Goal: Complete application form

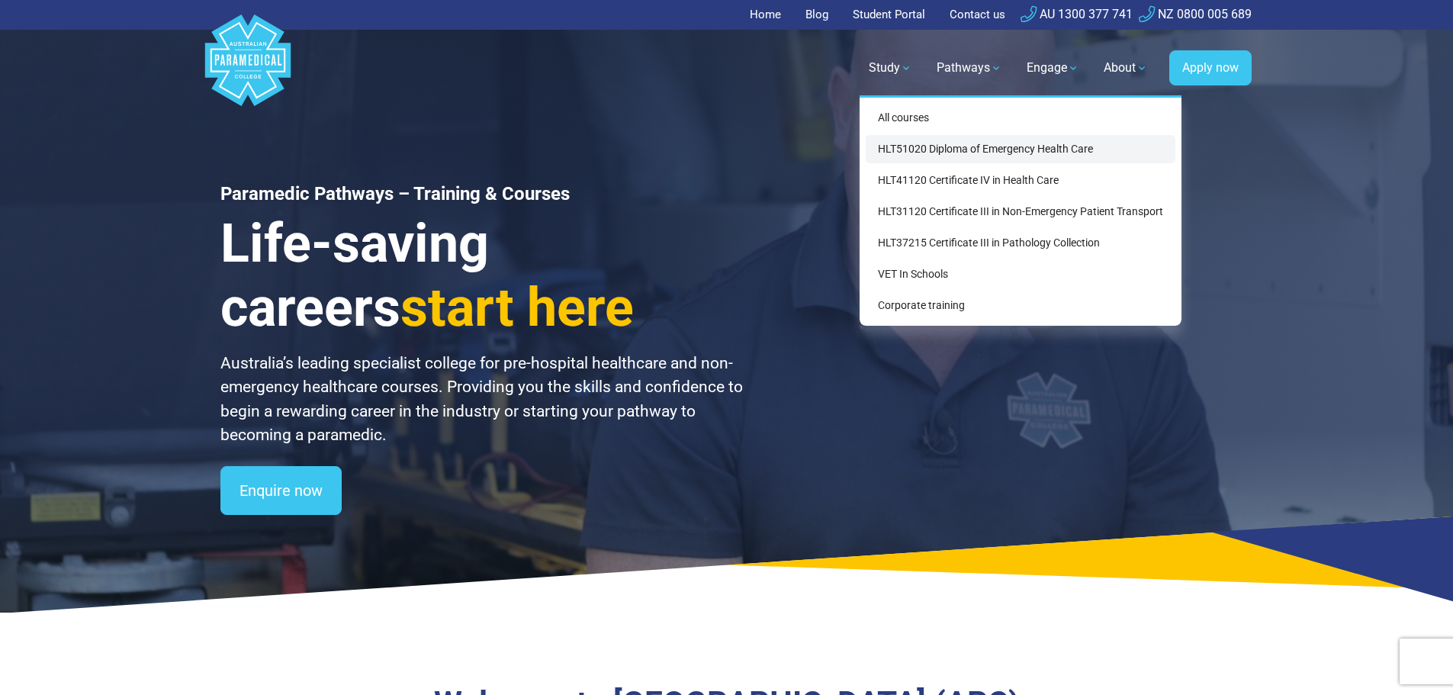
click at [894, 150] on link "HLT51020 Diploma of Emergency Health Care" at bounding box center [1020, 149] width 310 height 28
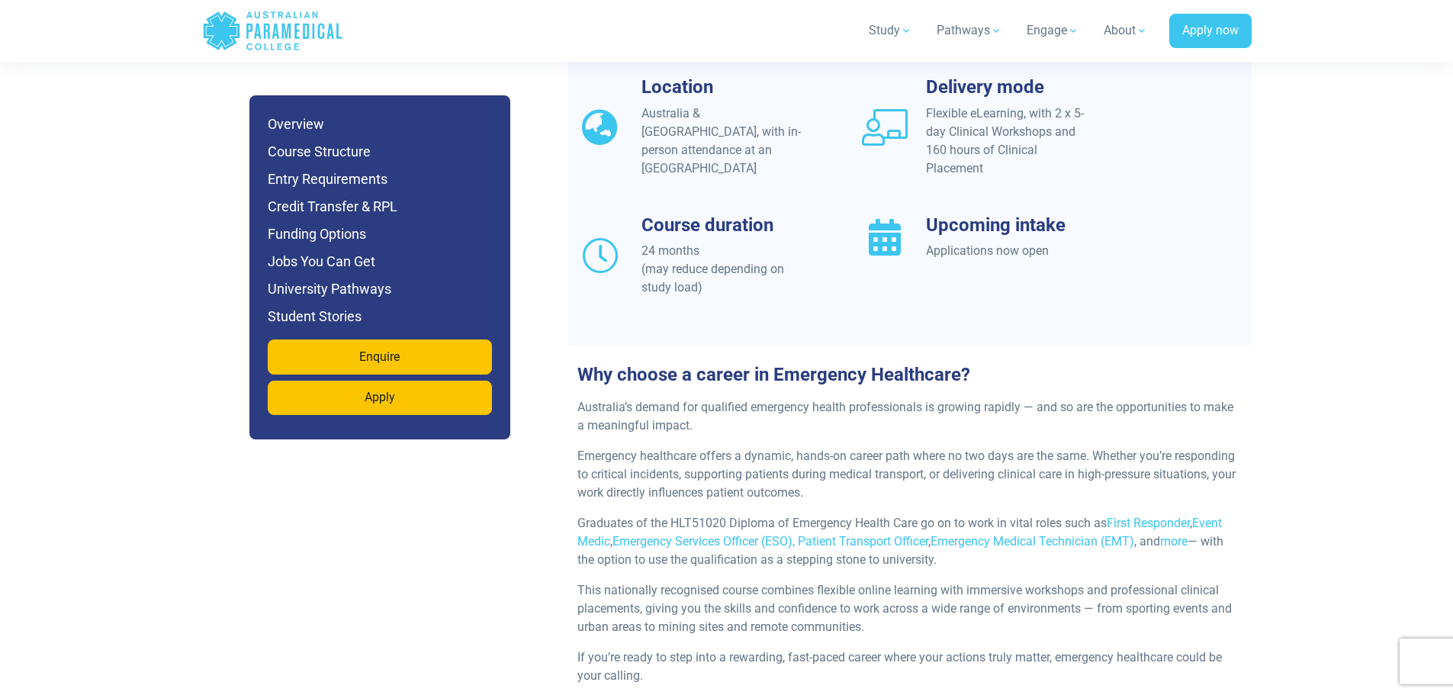
scroll to position [1449, 0]
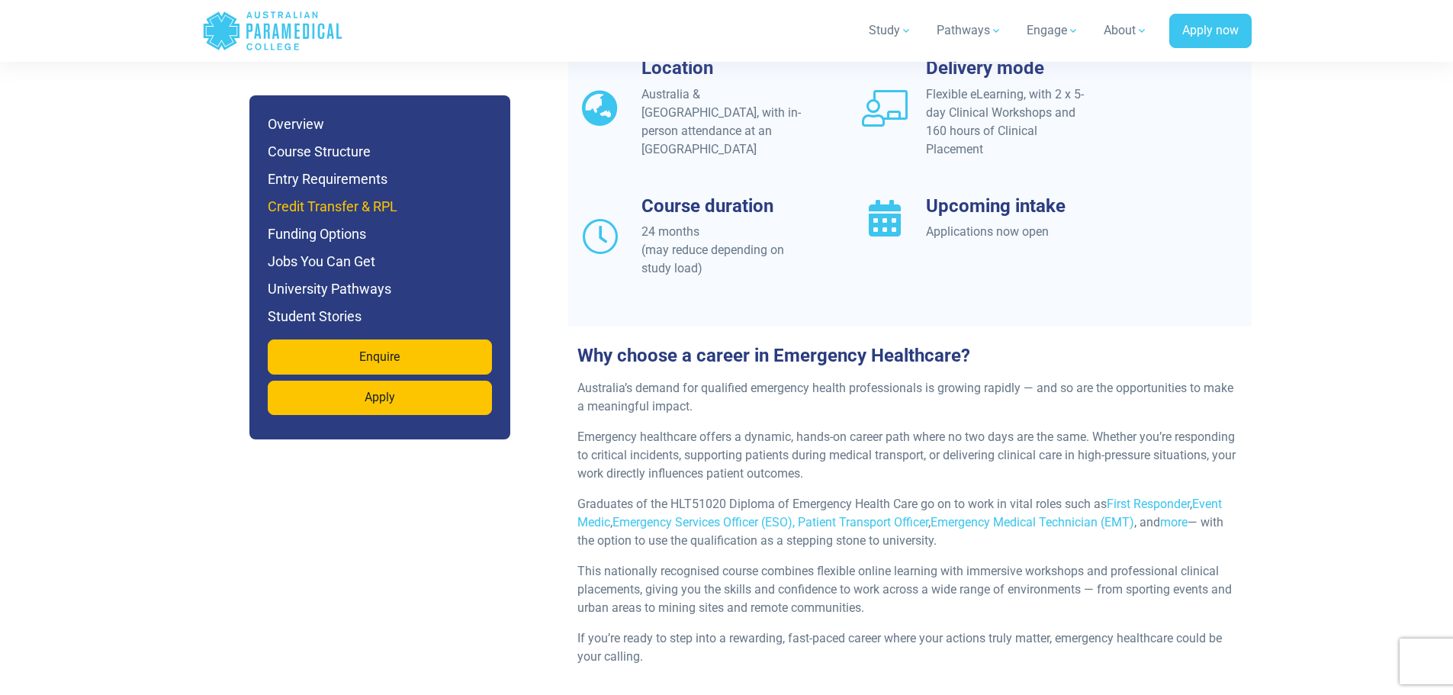
click at [350, 210] on h6 "Credit Transfer & RPL" at bounding box center [380, 206] width 224 height 21
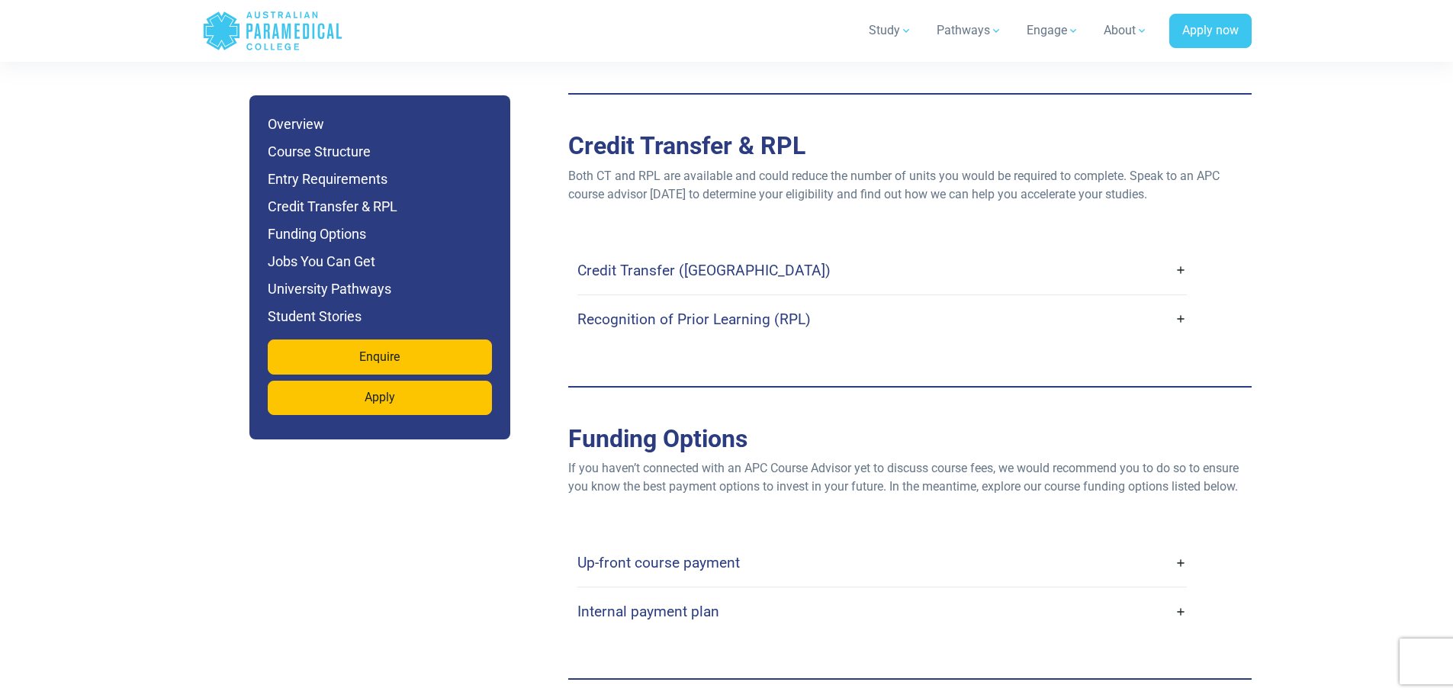
scroll to position [4331, 0]
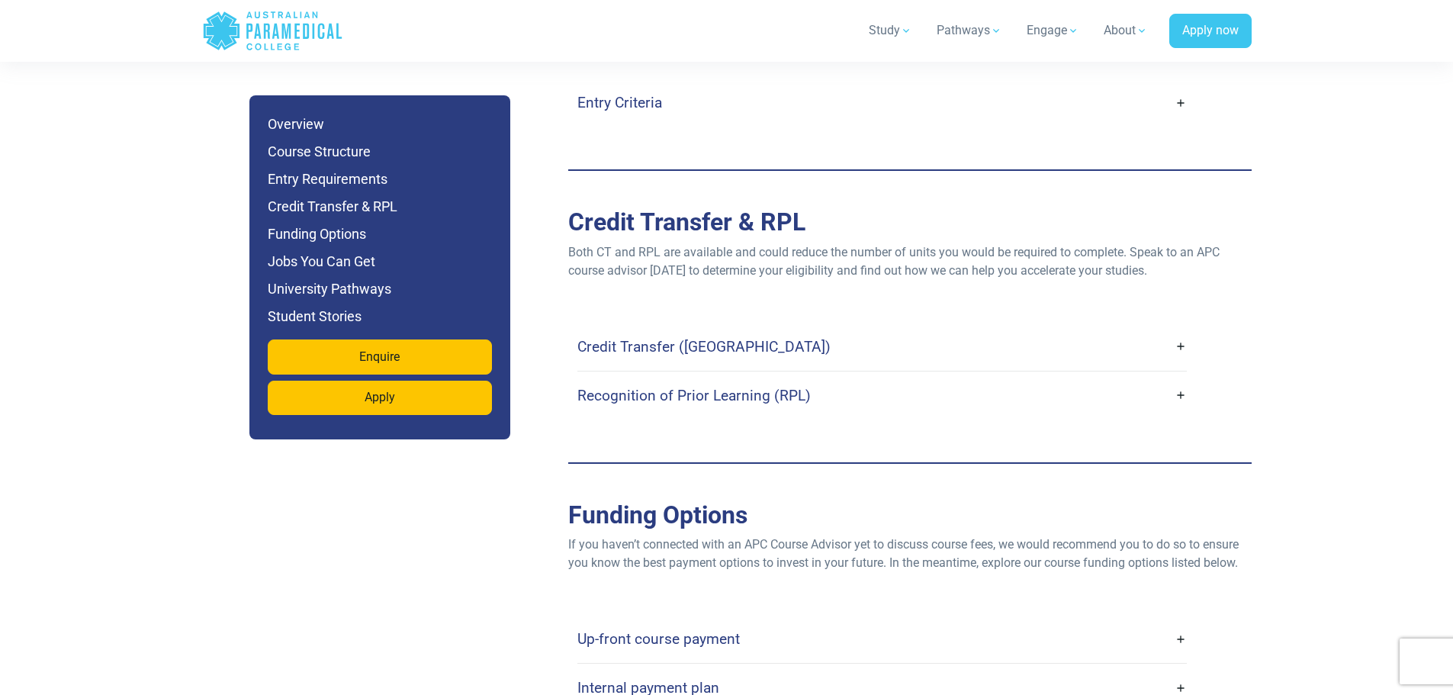
click at [971, 329] on link "Credit Transfer (CT)" at bounding box center [881, 347] width 609 height 36
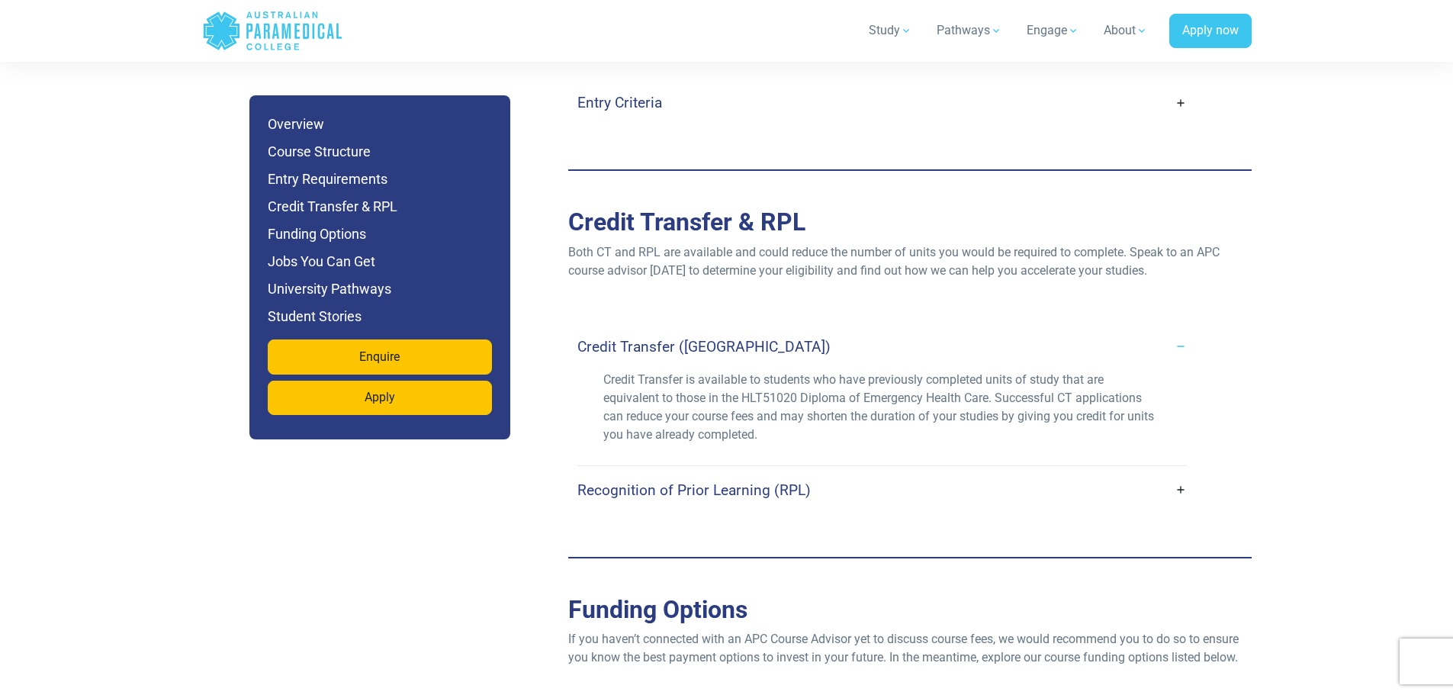
click at [1183, 472] on link "Recognition of Prior Learning (RPL)" at bounding box center [881, 490] width 609 height 36
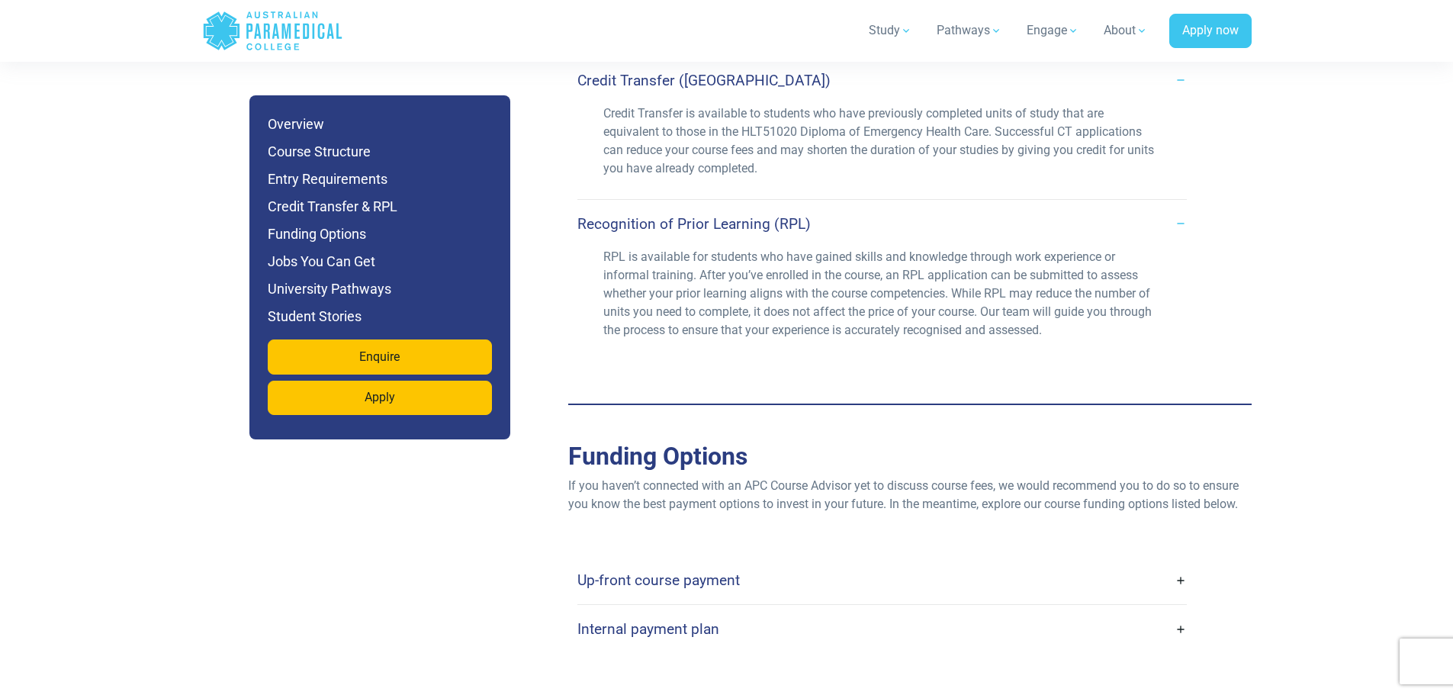
scroll to position [4713, 0]
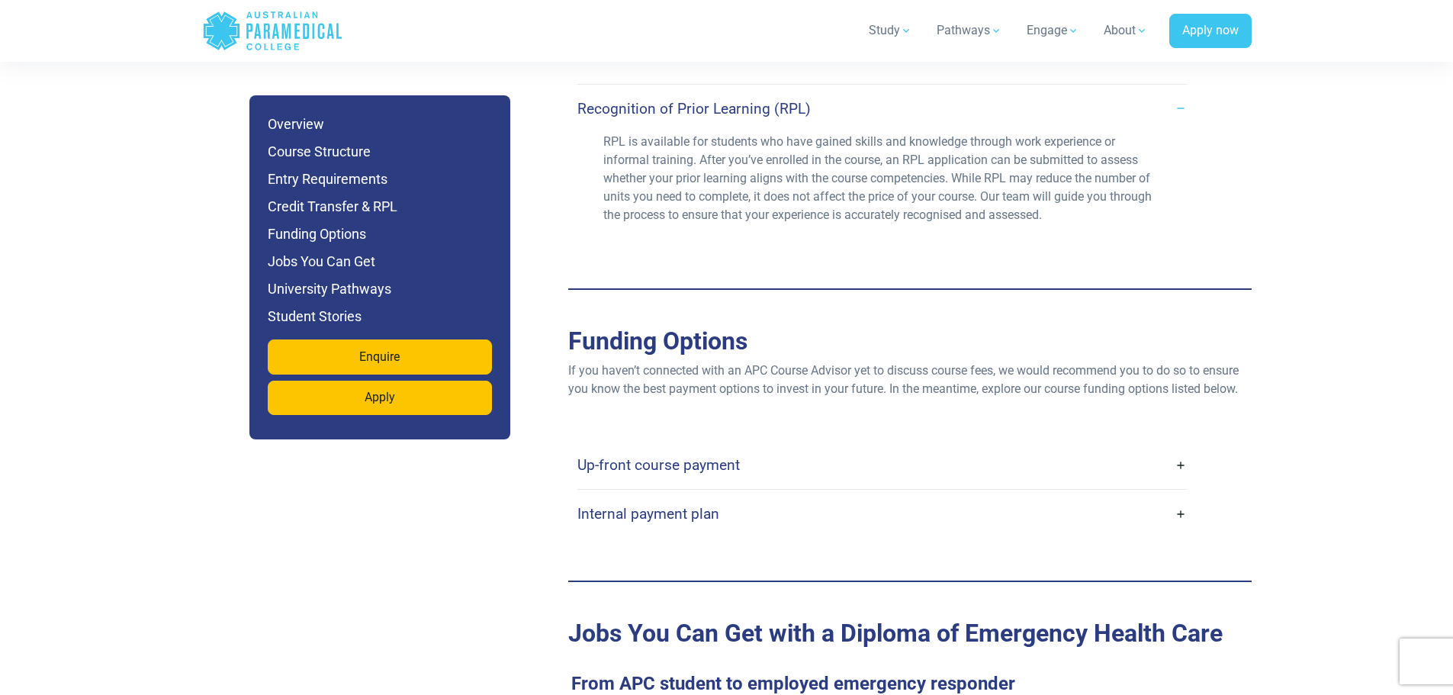
click at [1004, 447] on link "Up-front course payment" at bounding box center [881, 465] width 609 height 36
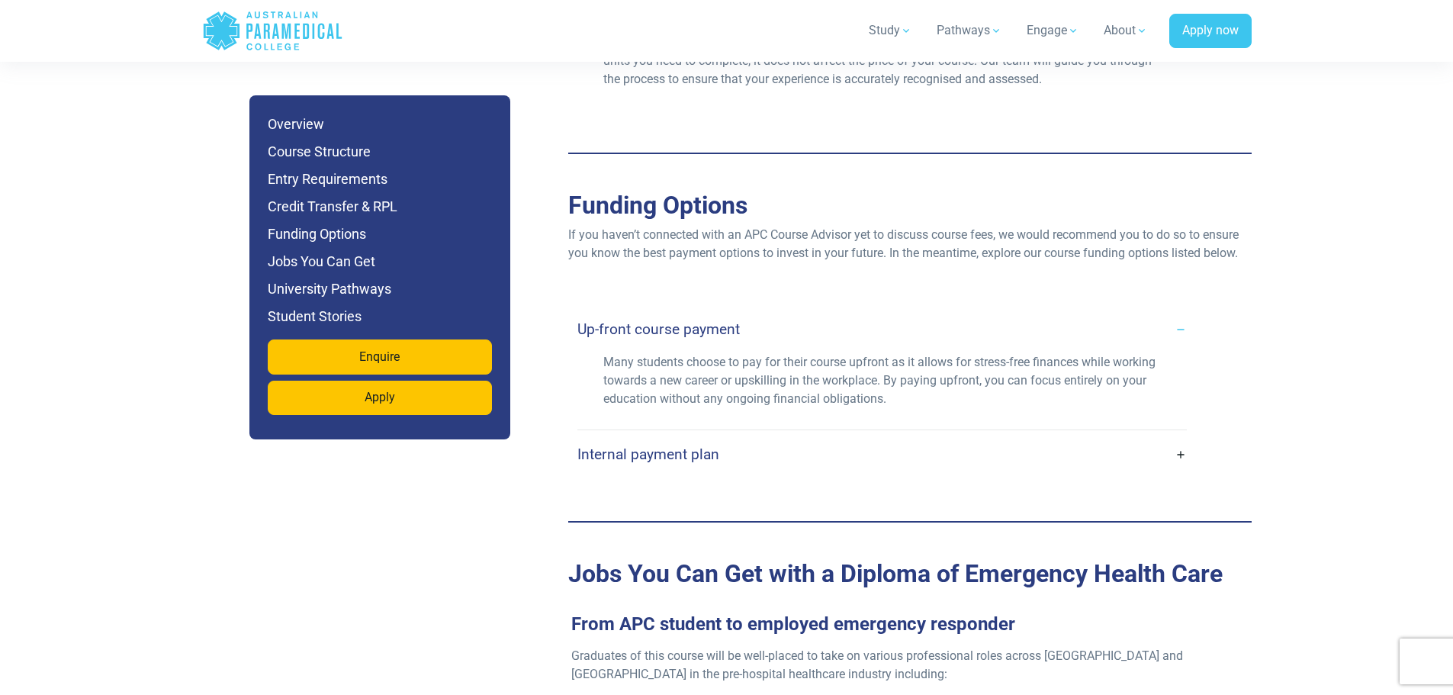
scroll to position [4865, 0]
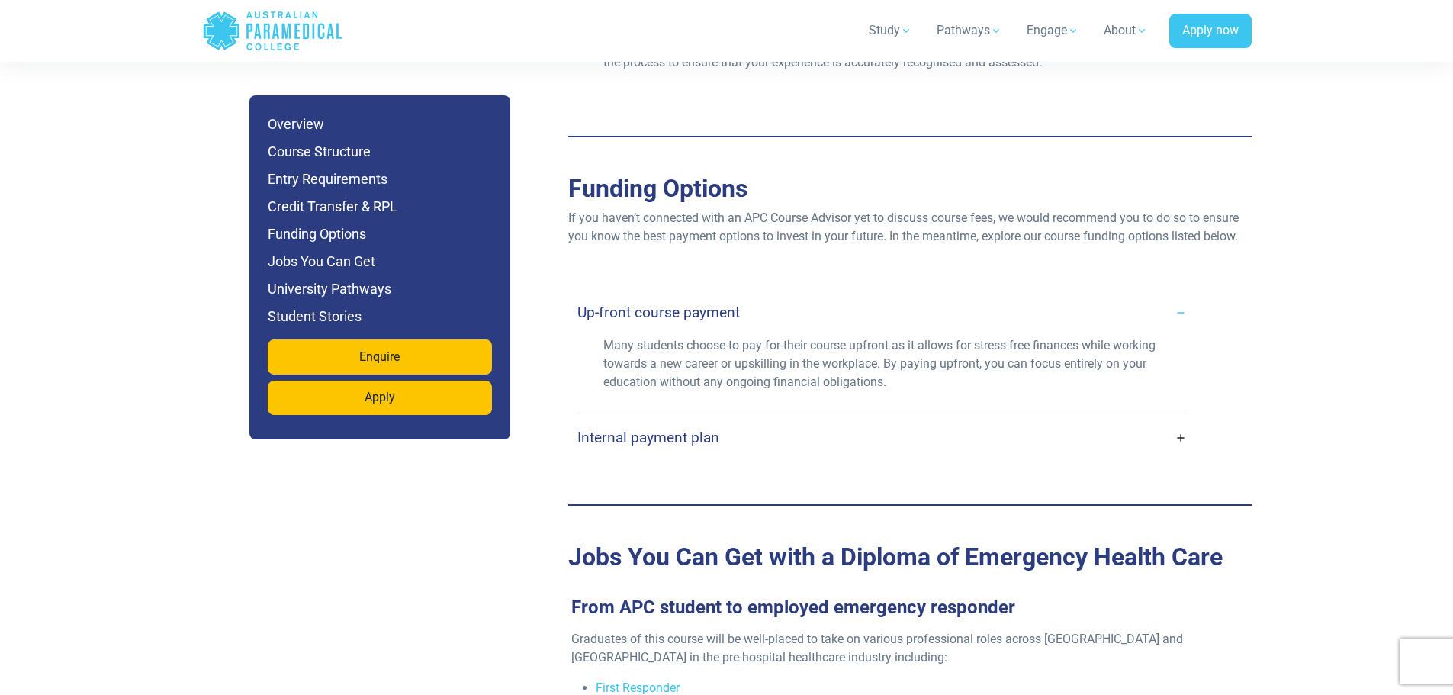
click at [1059, 419] on link "Internal payment plan" at bounding box center [881, 437] width 609 height 36
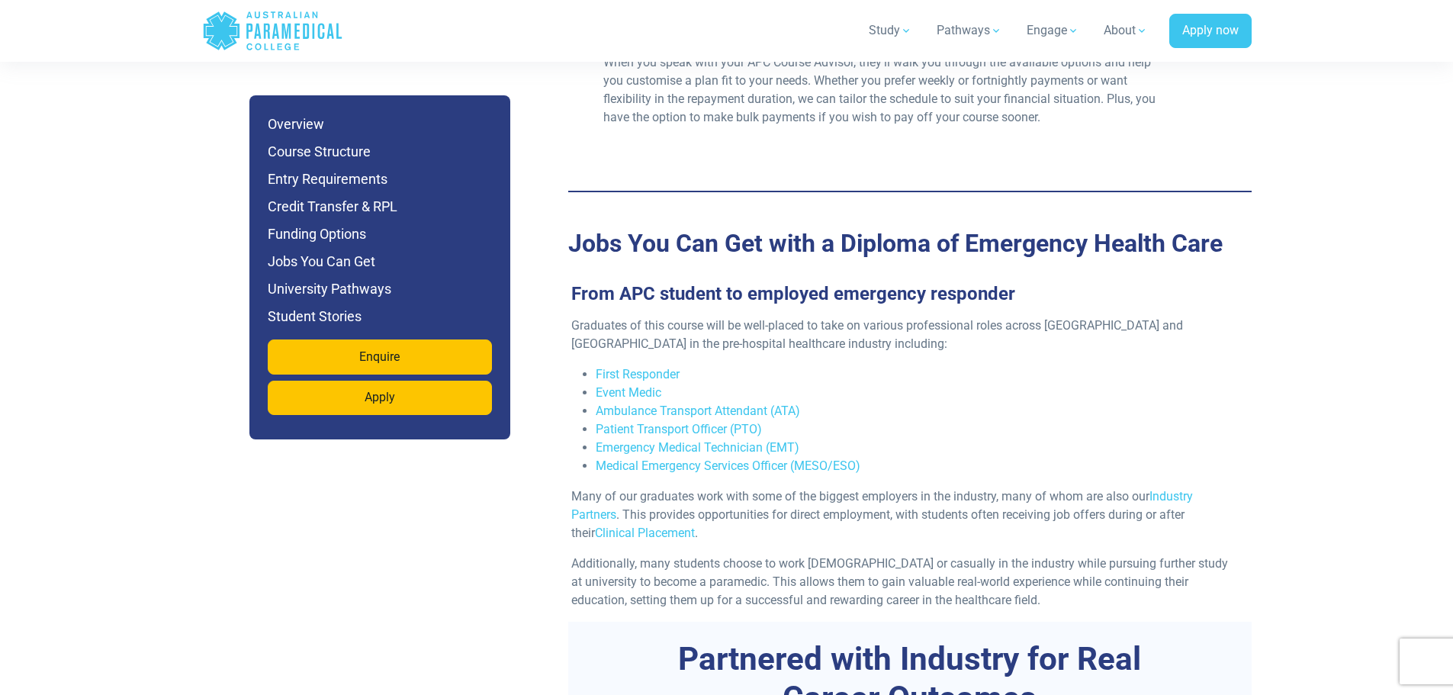
scroll to position [5323, 0]
click at [751, 439] on link "Emergency Medical Technician (EMT)" at bounding box center [698, 446] width 204 height 14
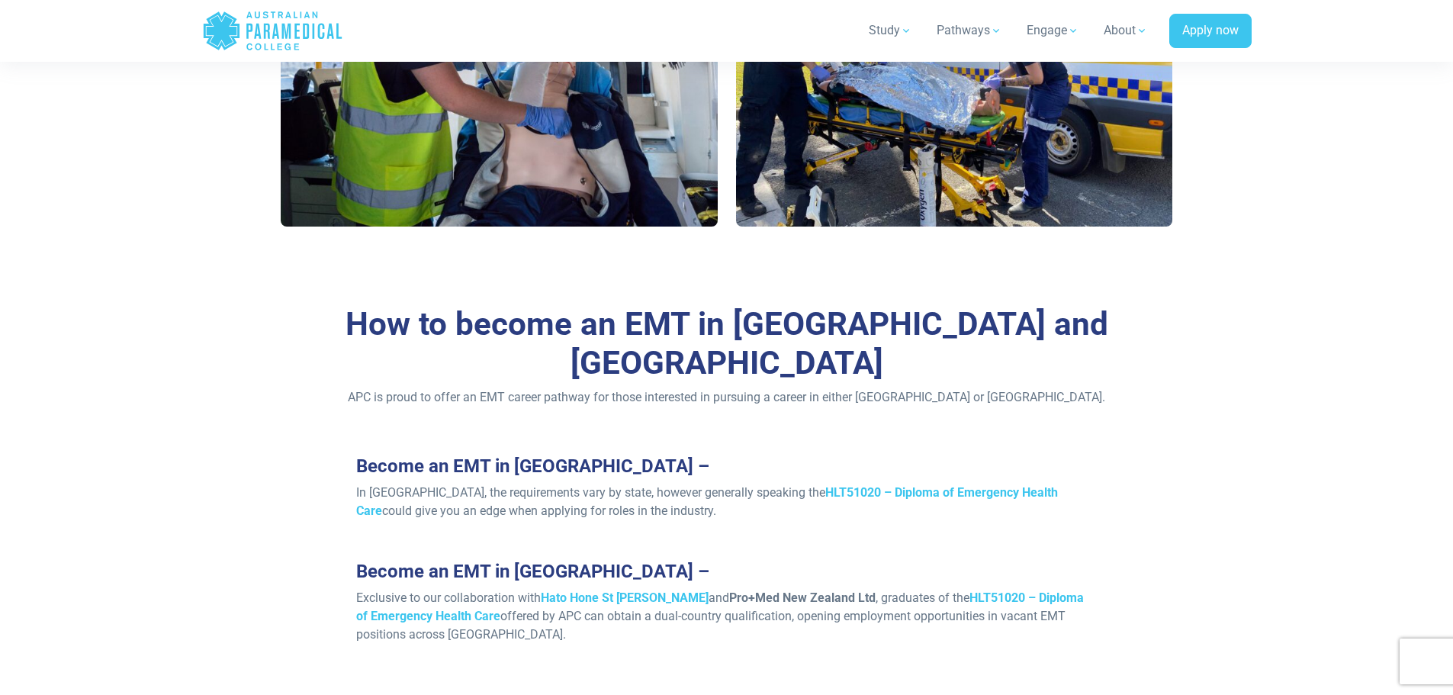
scroll to position [1068, 0]
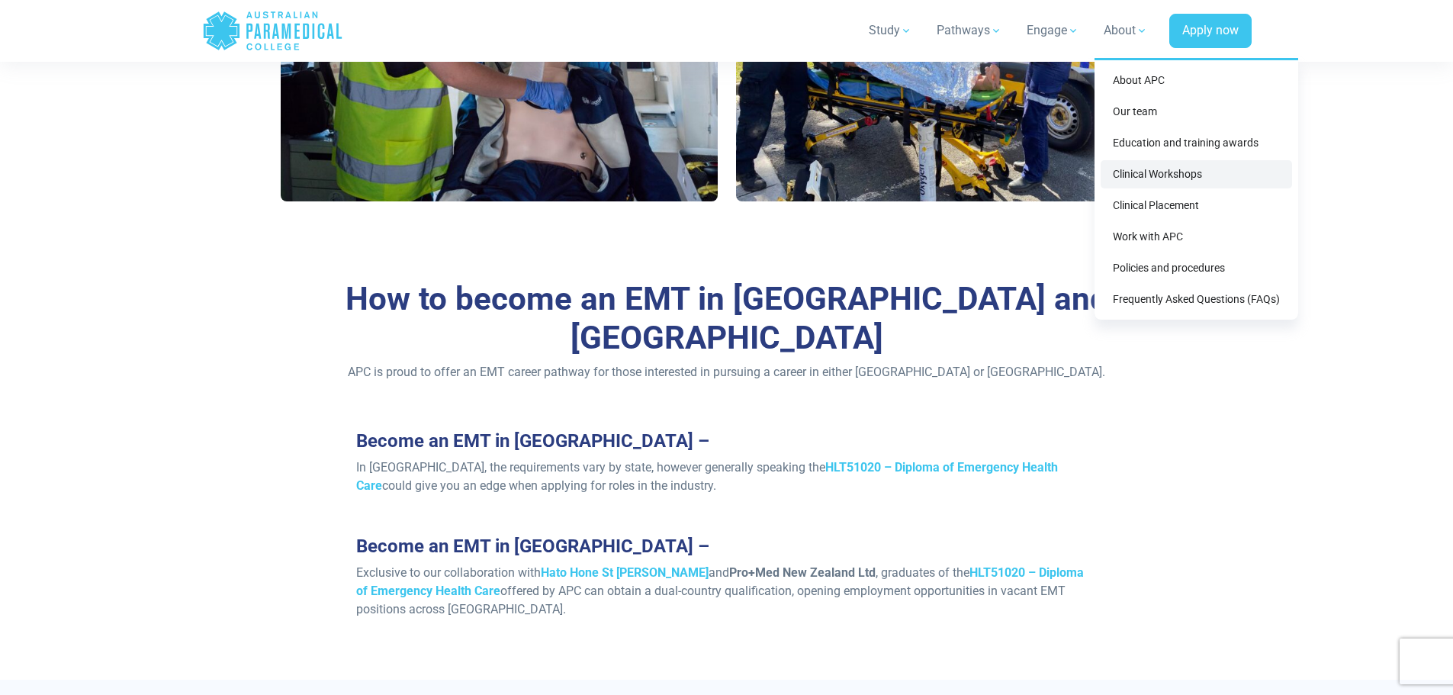
click at [1128, 169] on link "Clinical Workshops" at bounding box center [1195, 174] width 191 height 28
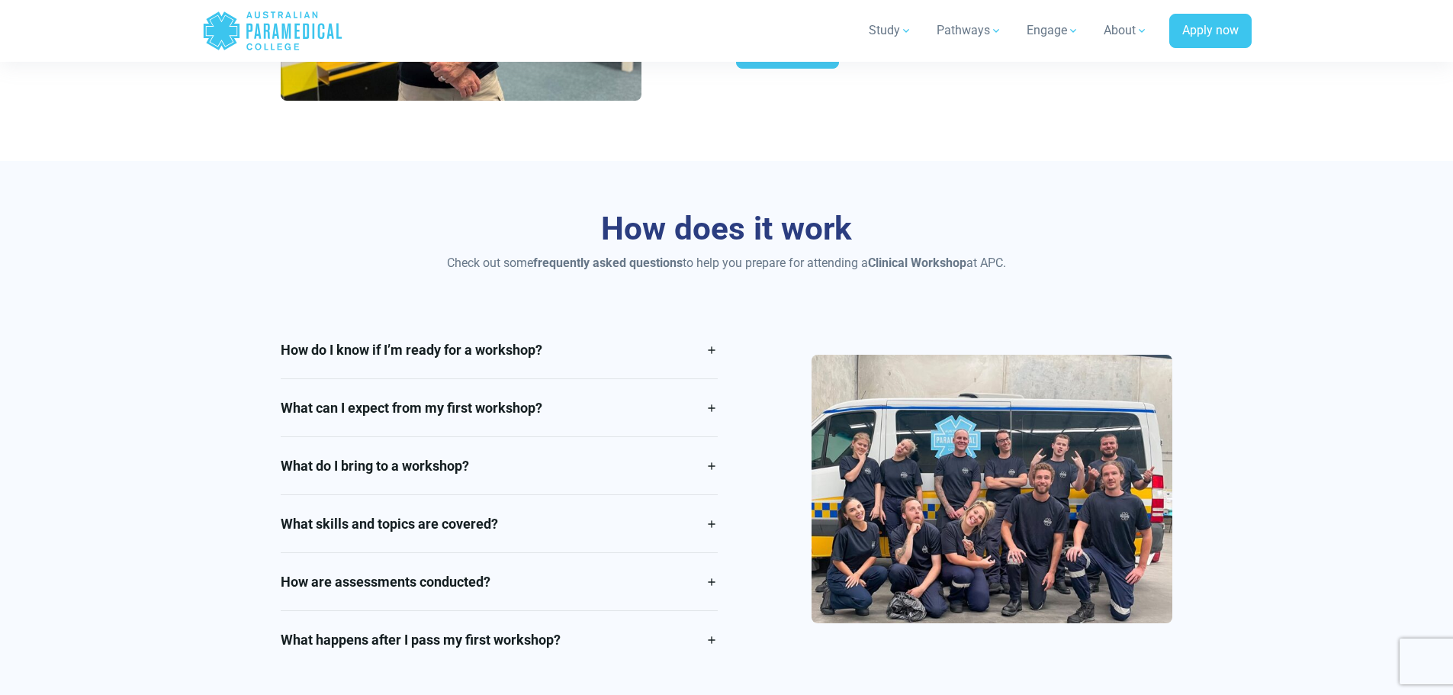
scroll to position [1983, 0]
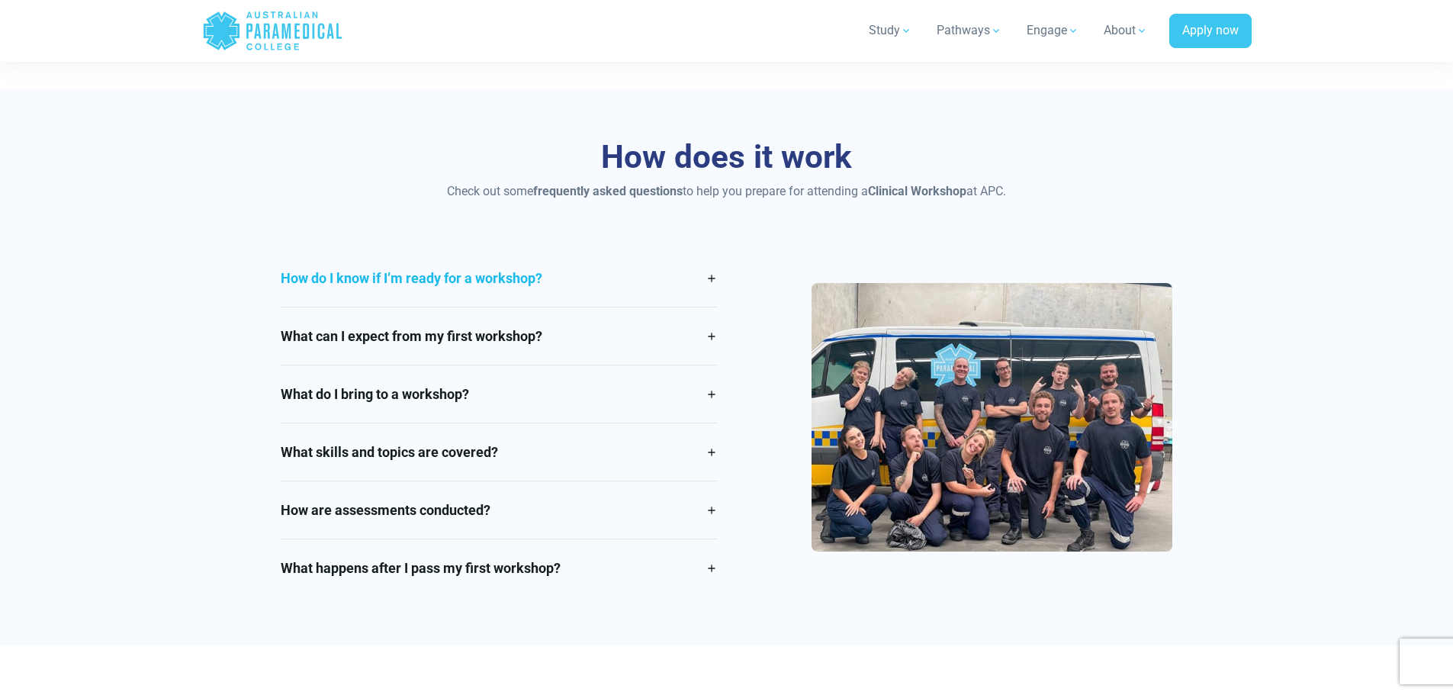
click at [713, 273] on link "How do I know if I’m ready for a workshop?" at bounding box center [499, 277] width 437 height 57
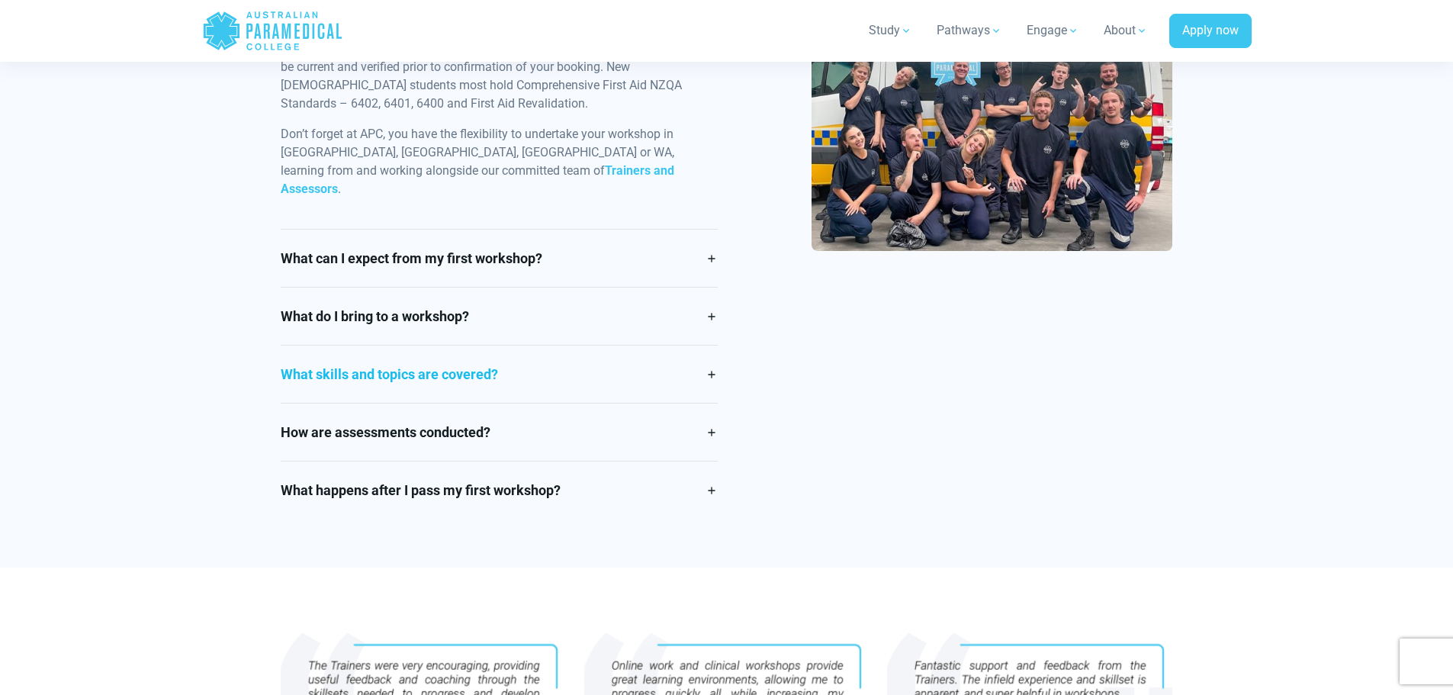
scroll to position [2593, 0]
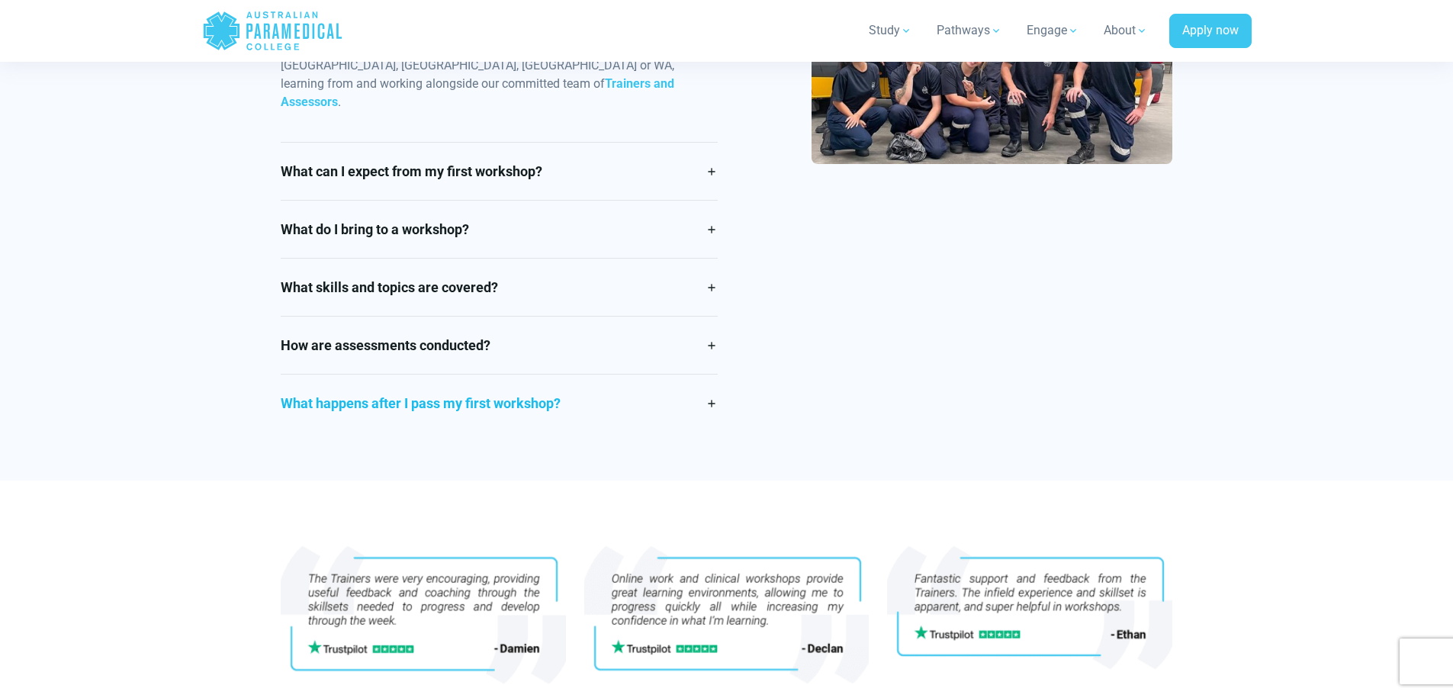
click at [653, 398] on link "What happens after I pass my first workshop?" at bounding box center [499, 402] width 437 height 57
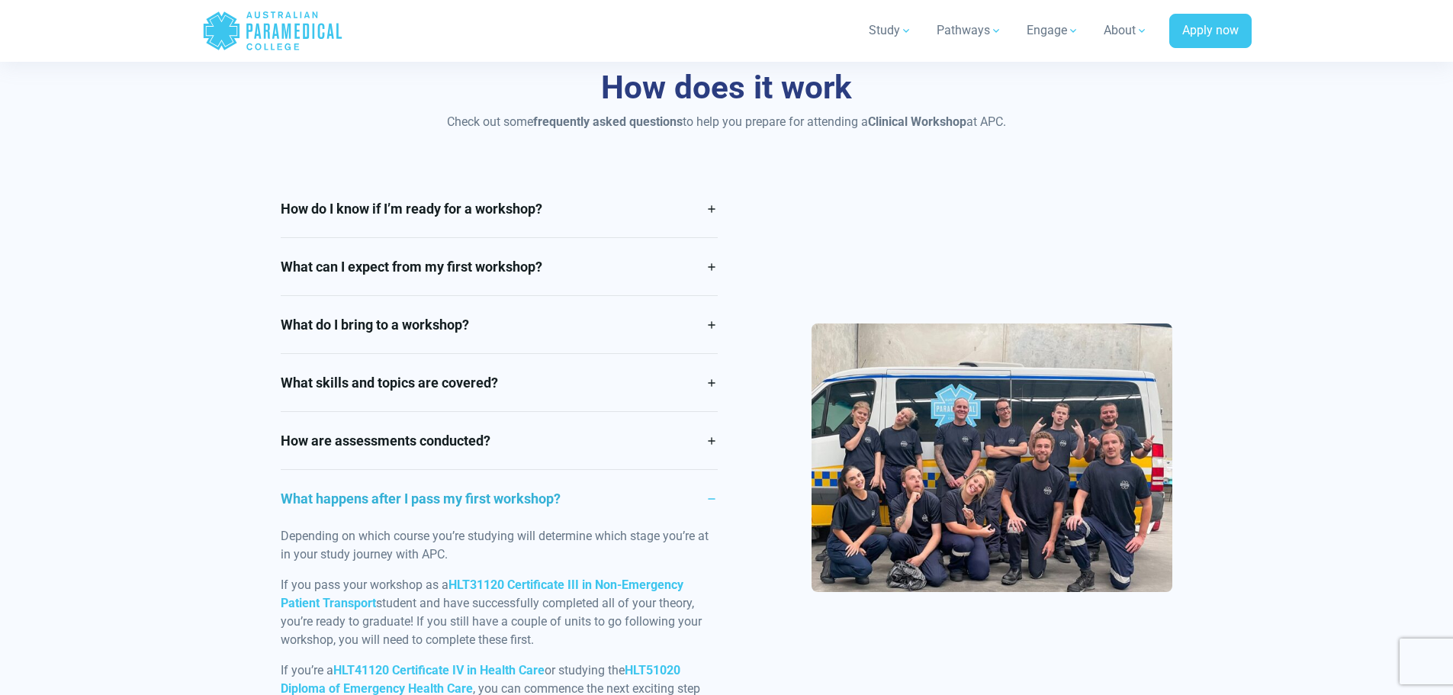
scroll to position [1830, 0]
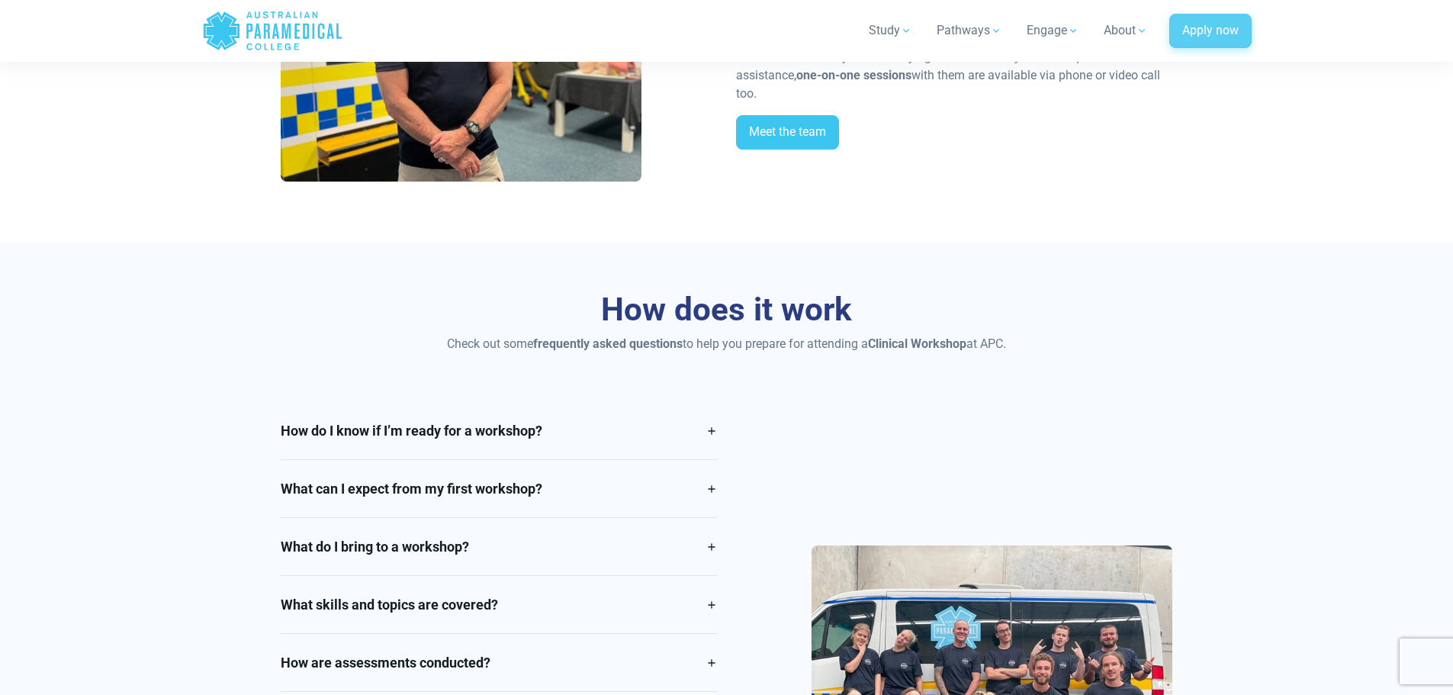
click at [1193, 32] on link "Apply now" at bounding box center [1210, 31] width 82 height 35
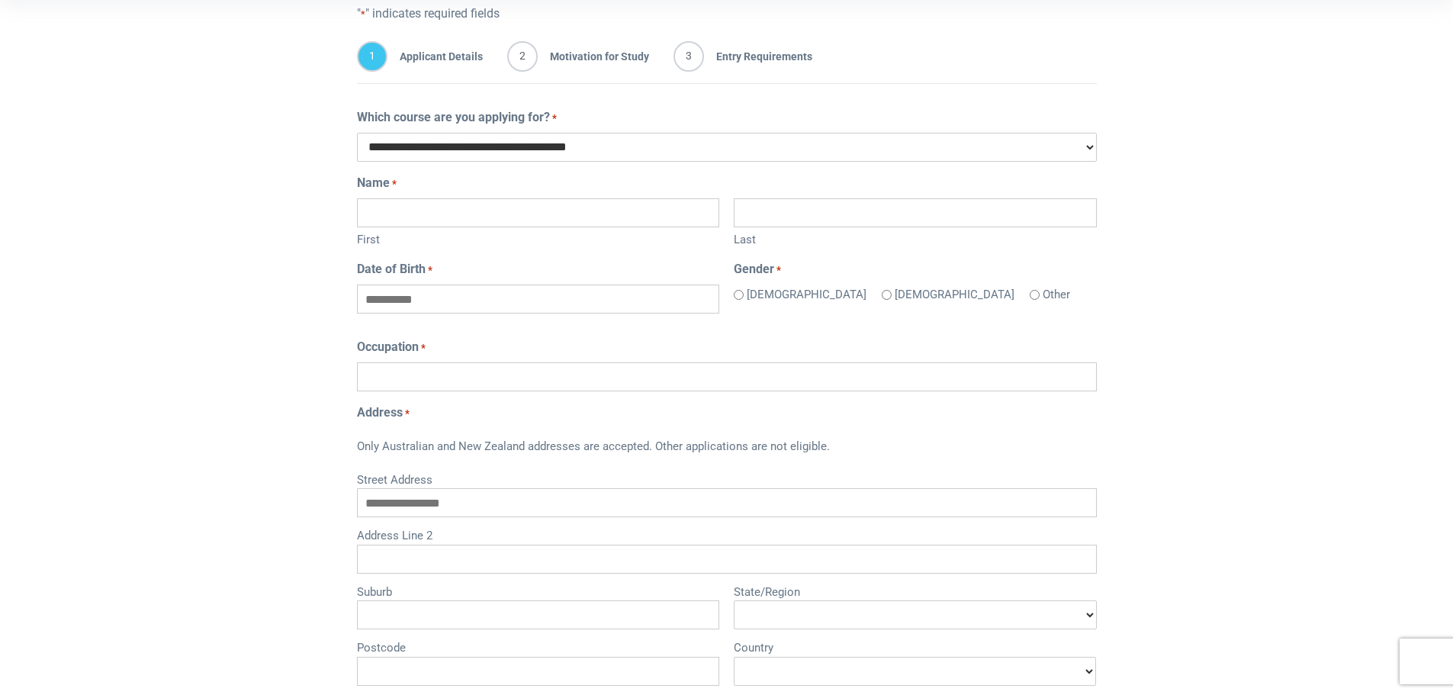
scroll to position [305, 0]
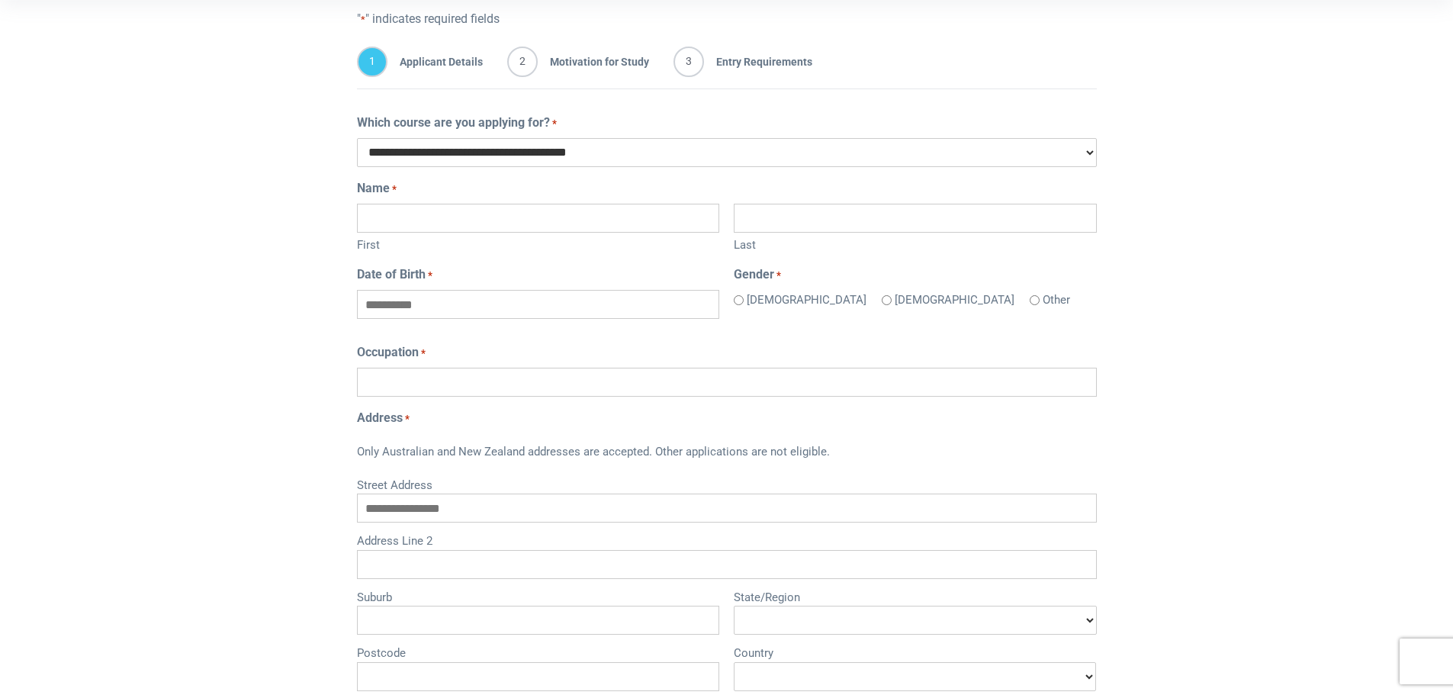
click at [894, 372] on input "Occupation *" at bounding box center [727, 382] width 740 height 29
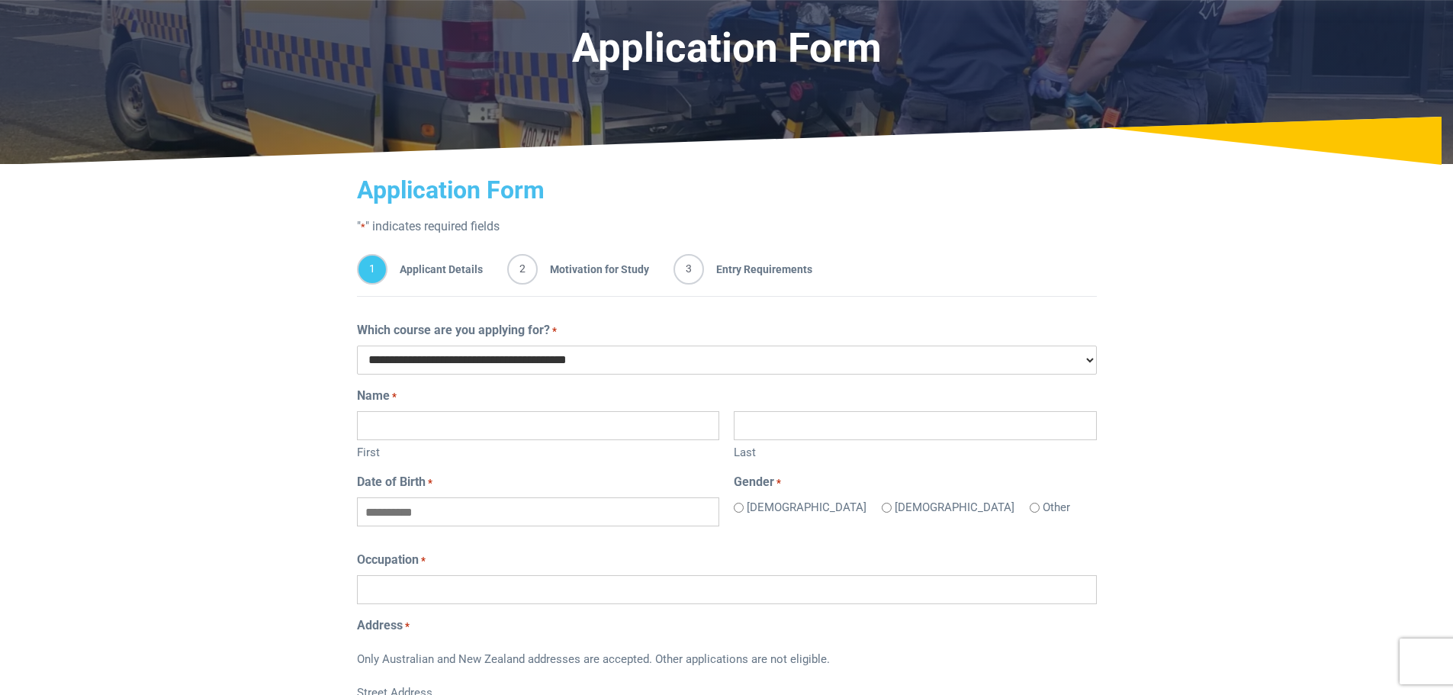
scroll to position [0, 0]
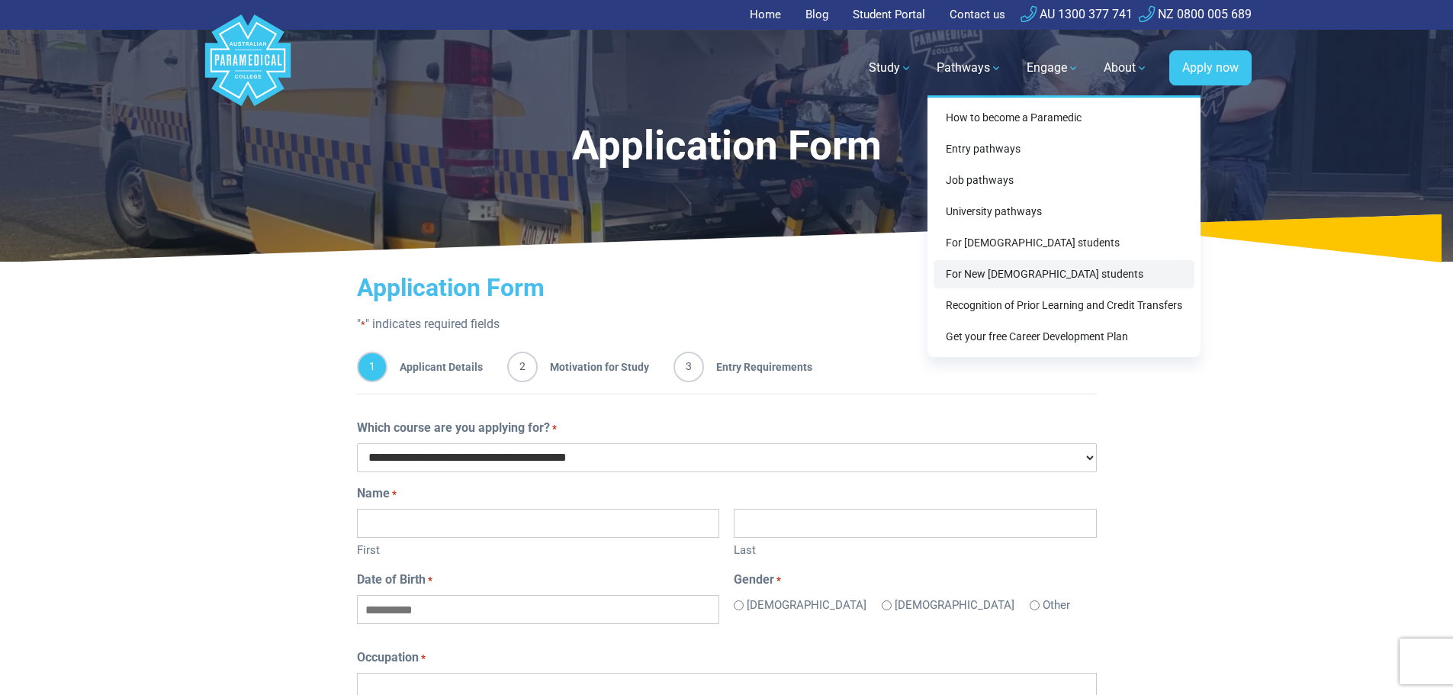
click at [975, 276] on link "For New [DEMOGRAPHIC_DATA] students" at bounding box center [1063, 274] width 261 height 28
